Goal: Task Accomplishment & Management: Use online tool/utility

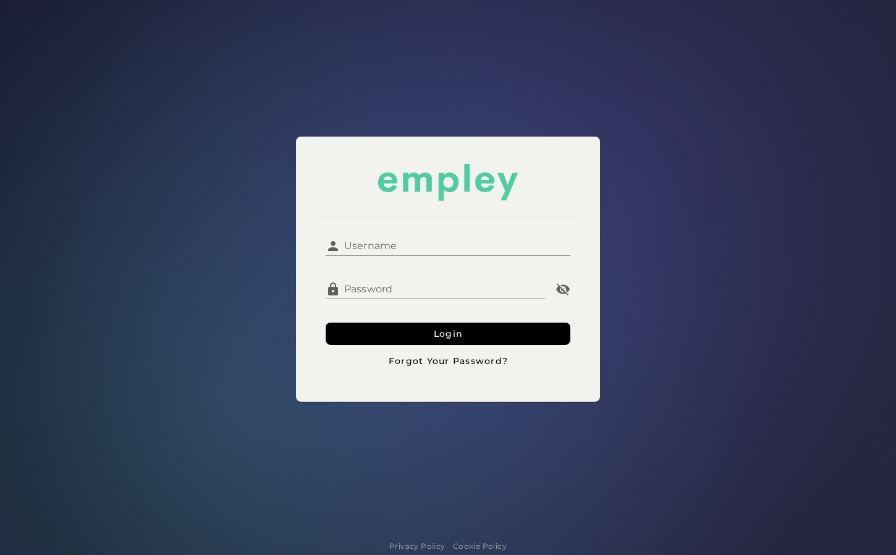
click at [448, 244] on input "Username" at bounding box center [455, 241] width 229 height 30
type input "********"
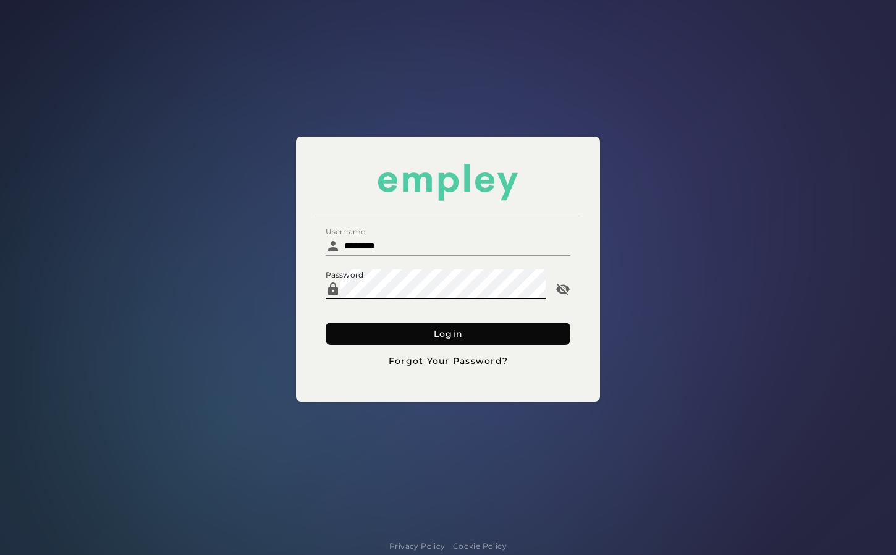
click at [351, 333] on button "Login" at bounding box center [448, 334] width 244 height 22
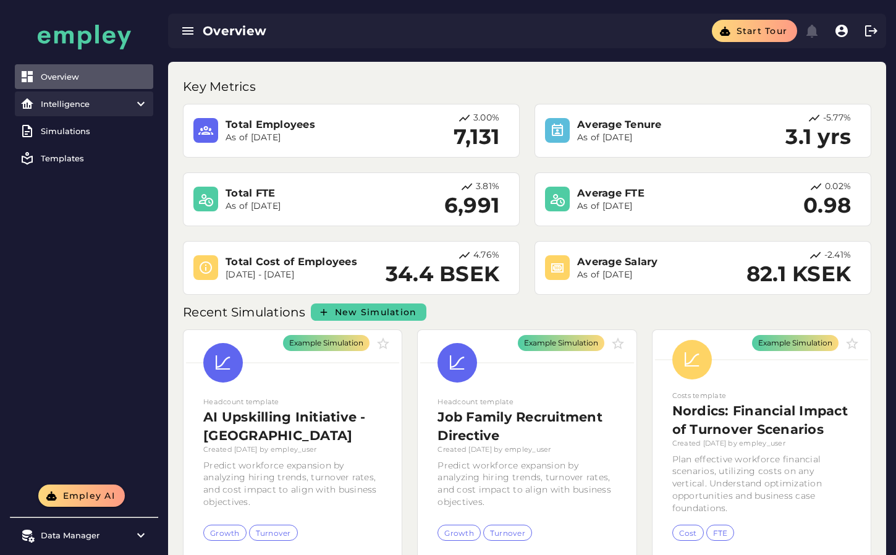
click at [103, 107] on div "Intelligence" at bounding box center [84, 104] width 87 height 10
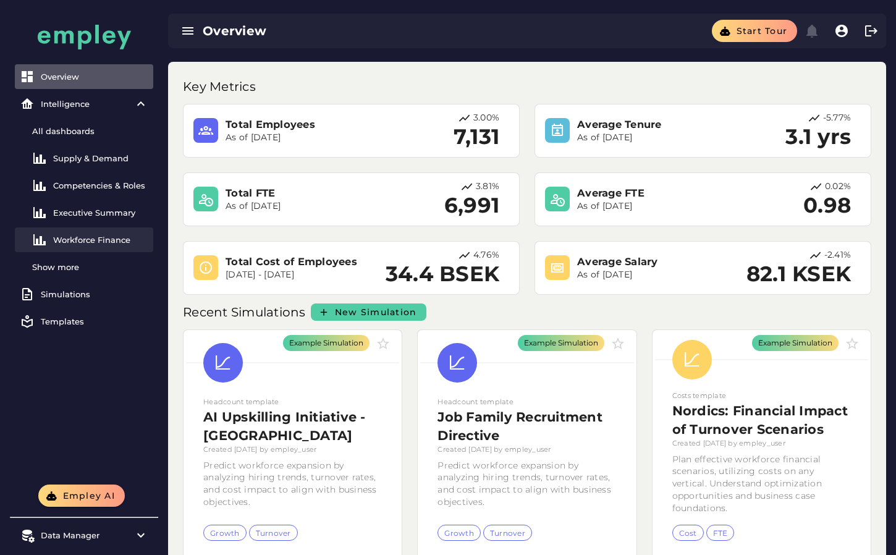
click at [117, 232] on link "Workforce Finance" at bounding box center [84, 240] width 138 height 25
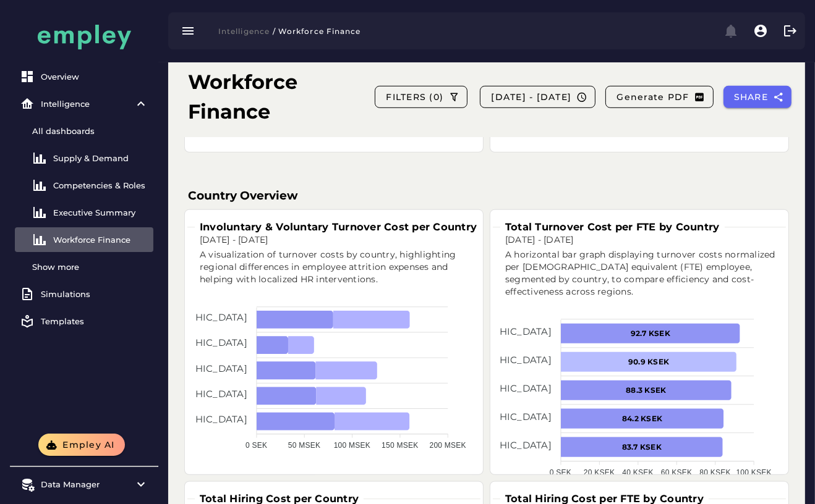
scroll to position [667, 0]
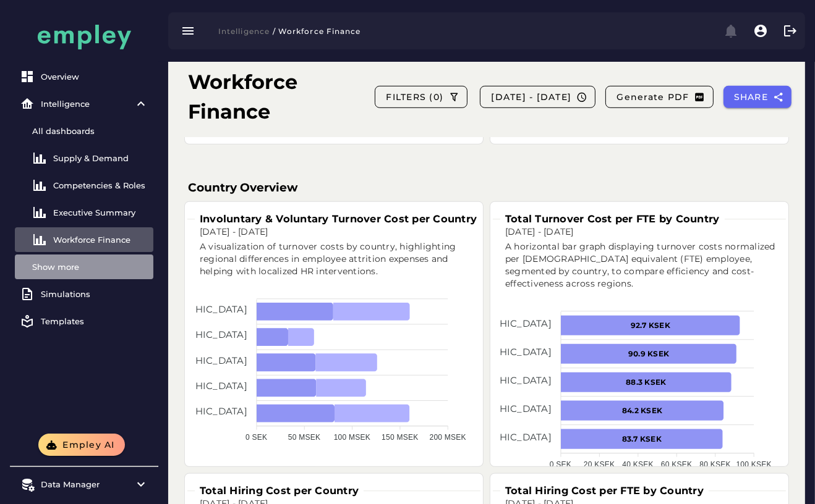
click at [45, 263] on div "Show more" at bounding box center [90, 267] width 116 height 10
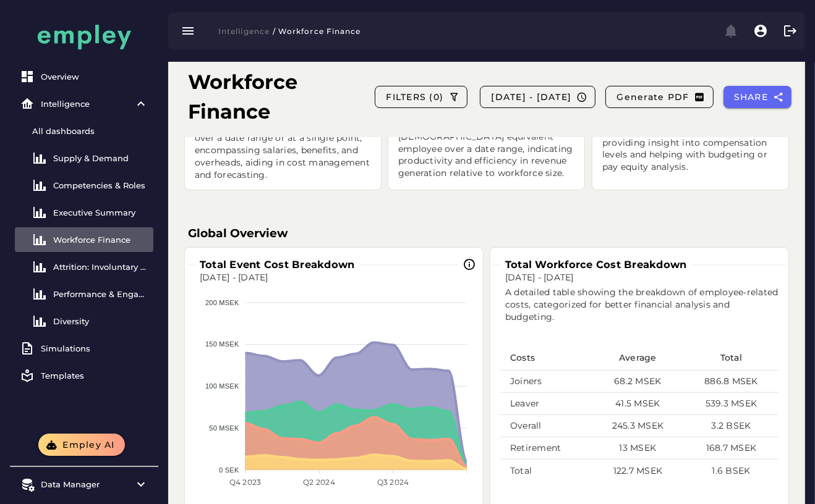
scroll to position [288, 0]
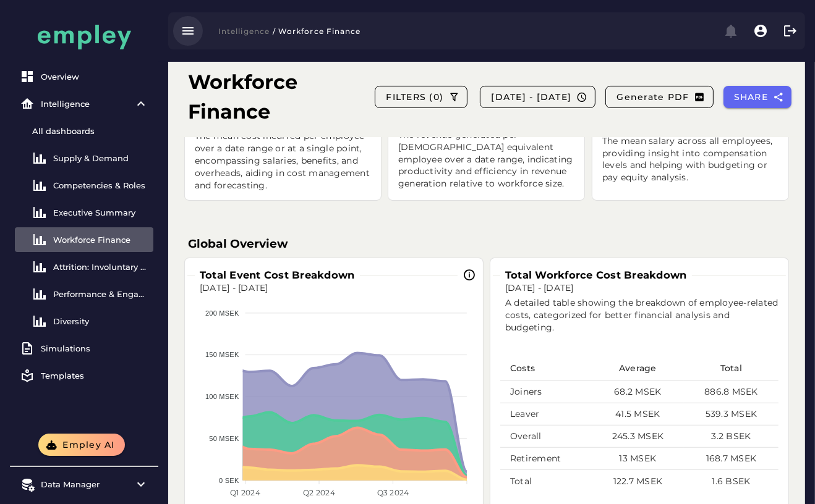
click at [184, 30] on icon "button" at bounding box center [188, 30] width 15 height 15
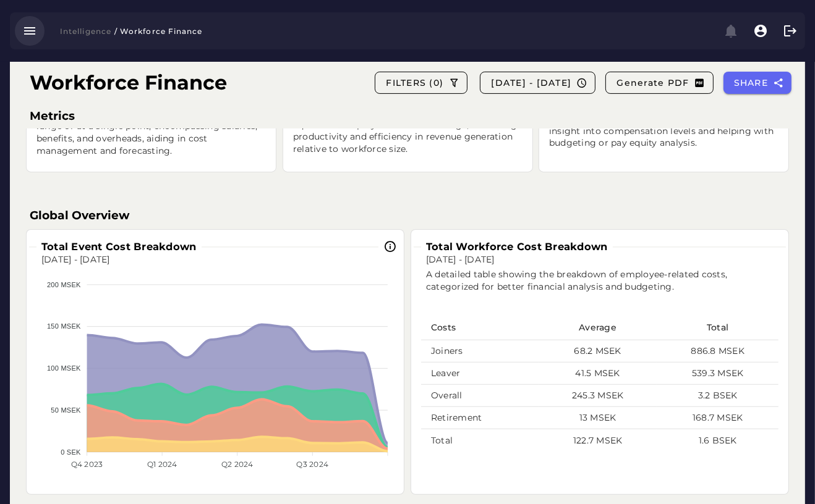
click at [35, 32] on icon "button" at bounding box center [29, 30] width 15 height 15
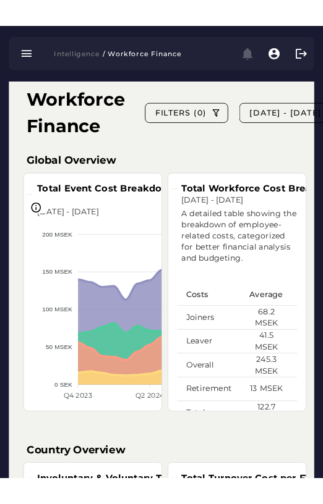
scroll to position [411, 0]
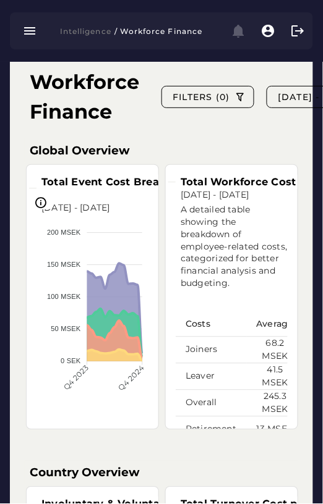
click at [15, 16] on button "button" at bounding box center [30, 31] width 30 height 30
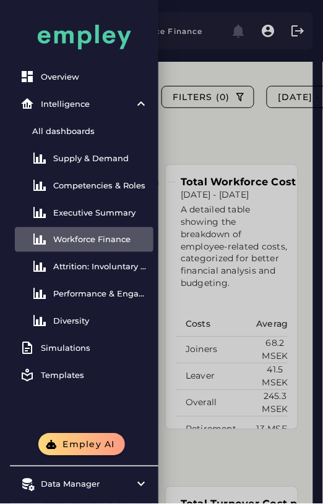
click at [239, 398] on div at bounding box center [161, 330] width 323 height 1482
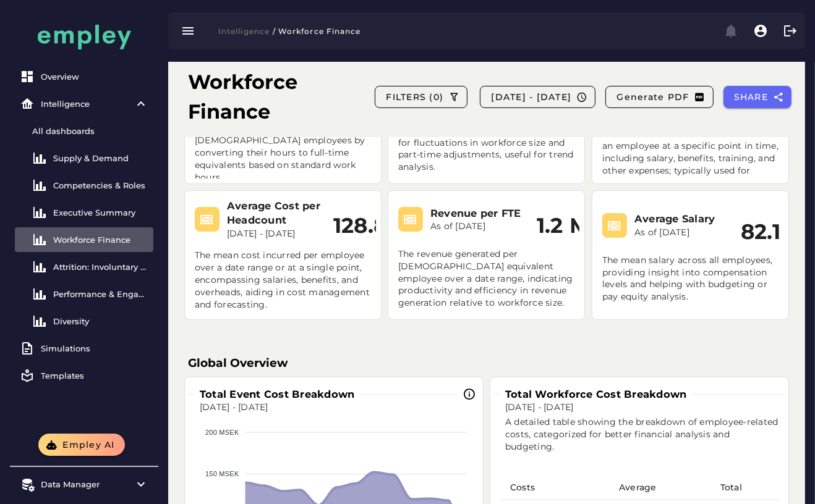
scroll to position [0, 0]
